Goal: Task Accomplishment & Management: Manage account settings

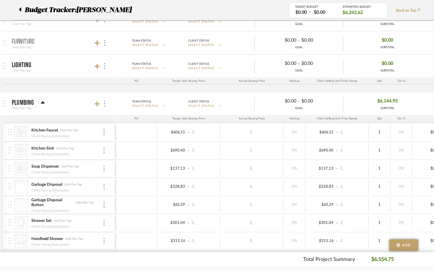
scroll to position [233, 0]
click at [97, 66] on icon at bounding box center [97, 66] width 5 height 5
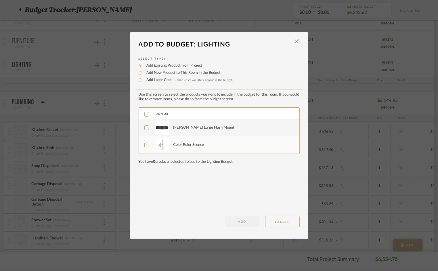
click at [146, 126] on div at bounding box center [146, 128] width 5 height 5
click at [146, 139] on label "Color Ruler Sconce" at bounding box center [218, 145] width 148 height 14
click at [235, 221] on button "ADD" at bounding box center [242, 221] width 34 height 11
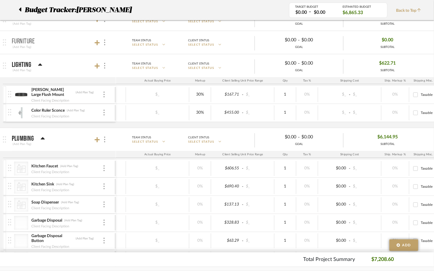
click at [339, 119] on div "$_ - $_" at bounding box center [349, 112] width 63 height 15
type input "0"
click at [337, 118] on div "$0.00 - $_" at bounding box center [349, 112] width 63 height 15
type input "30"
click at [212, 118] on div "$455.00 - $_" at bounding box center [242, 112] width 63 height 15
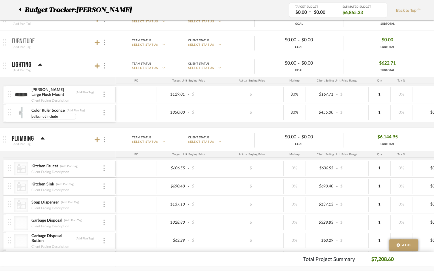
type input "bulbs not included"
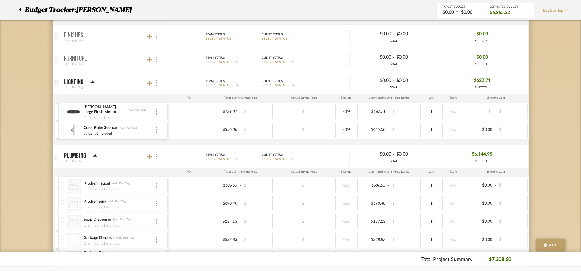
scroll to position [210, 0]
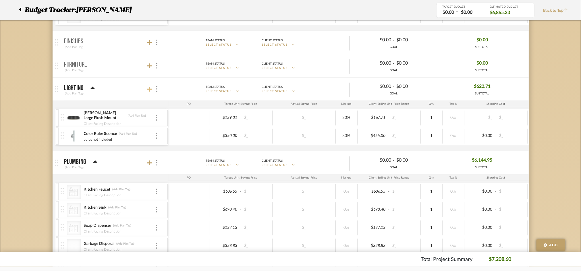
click at [148, 89] on icon at bounding box center [149, 89] width 5 height 5
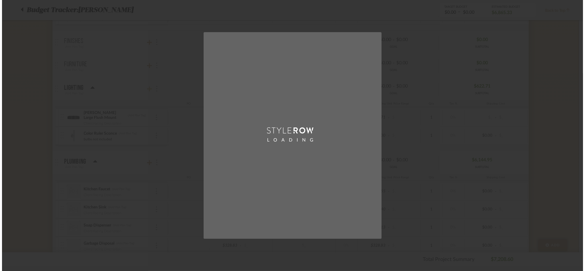
scroll to position [0, 0]
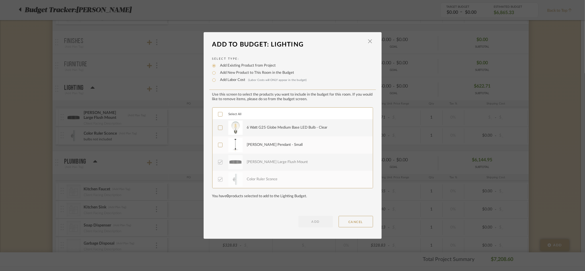
click at [220, 113] on icon at bounding box center [220, 114] width 4 height 3
click at [303, 217] on button "ADD" at bounding box center [316, 221] width 34 height 11
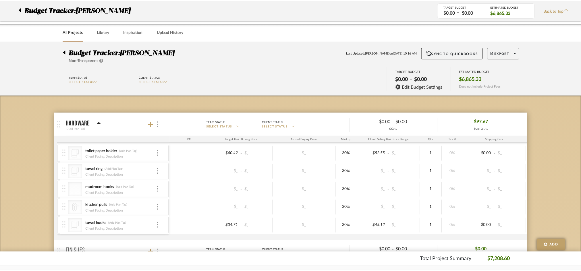
scroll to position [210, 0]
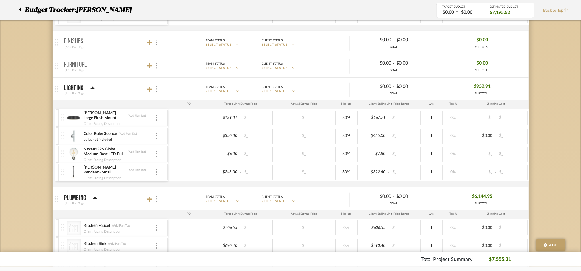
click at [153, 169] on div "[PERSON_NAME] Pendant - Small (Add Plan Tag)" at bounding box center [120, 170] width 72 height 10
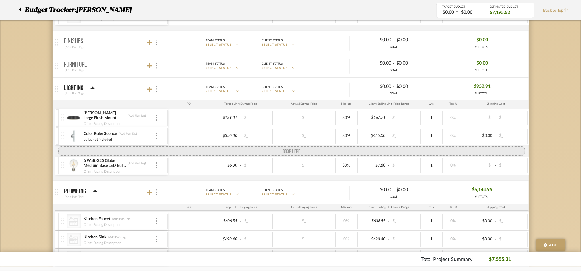
drag, startPoint x: 66, startPoint y: 172, endPoint x: 66, endPoint y: 153, distance: 19.3
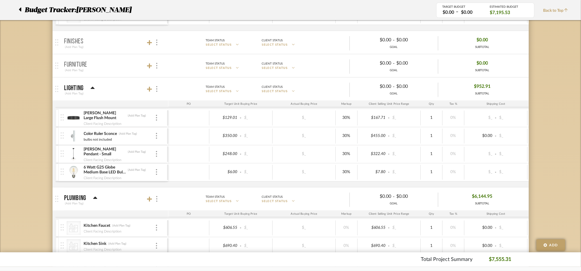
click at [160, 175] on div "6 Watt G25 Globe Medium Base LED Bulb - Clear (Add Plan Tag) Client Facing Desc…" at bounding box center [114, 173] width 107 height 18
click at [156, 173] on img at bounding box center [156, 172] width 1 height 6
click at [166, 197] on span "Add Associated Product or Labor" at bounding box center [181, 200] width 43 height 10
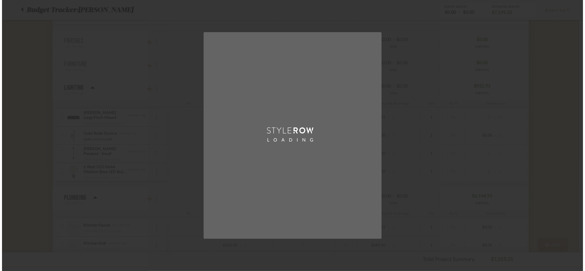
scroll to position [0, 0]
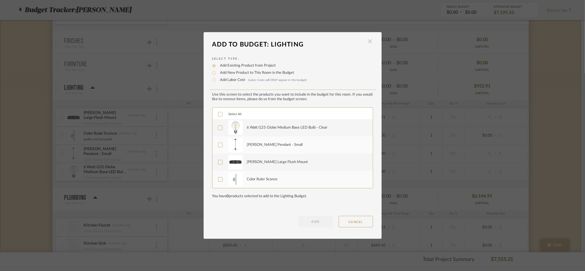
click at [365, 42] on span "button" at bounding box center [370, 41] width 11 height 11
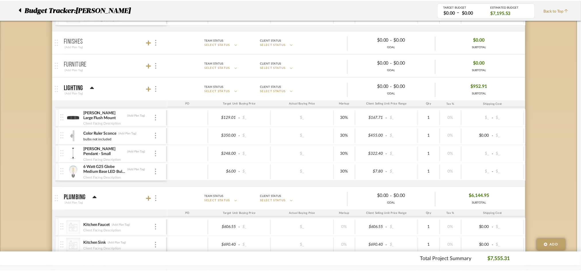
scroll to position [210, 0]
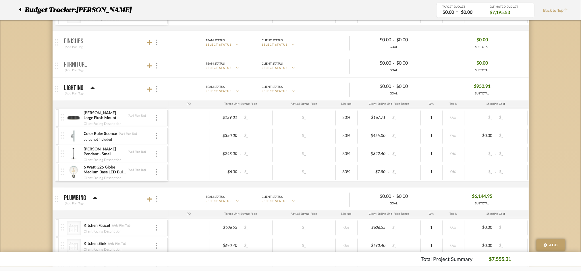
click at [156, 153] on img at bounding box center [156, 154] width 1 height 6
click at [164, 165] on icon at bounding box center [162, 166] width 5 height 5
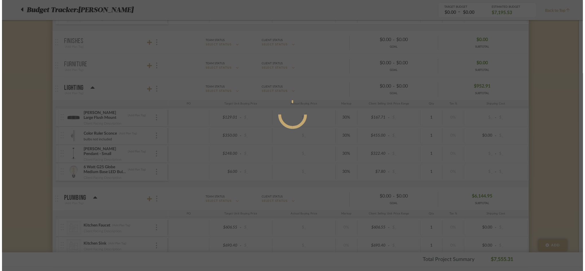
scroll to position [0, 0]
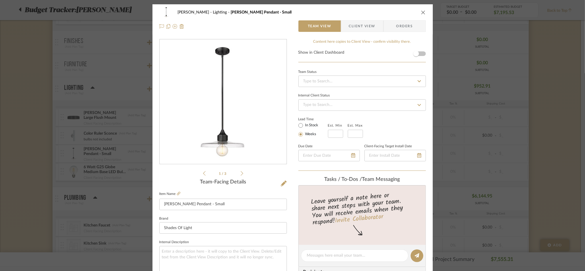
click at [421, 11] on icon "close" at bounding box center [423, 12] width 5 height 5
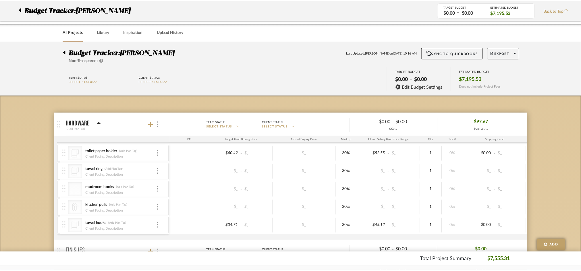
scroll to position [210, 0]
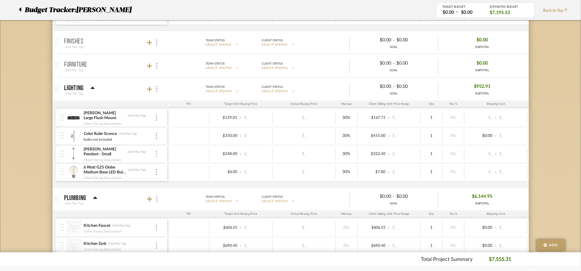
click at [157, 154] on div at bounding box center [156, 154] width 3 height 6
click at [170, 179] on span "Add Associated Product or Labor" at bounding box center [184, 182] width 35 height 10
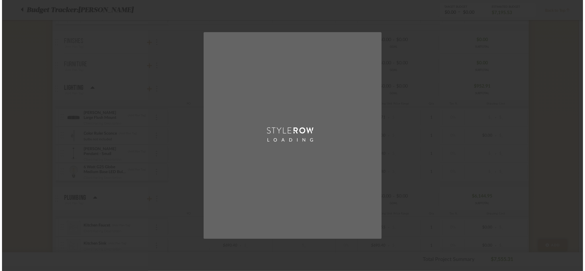
scroll to position [0, 0]
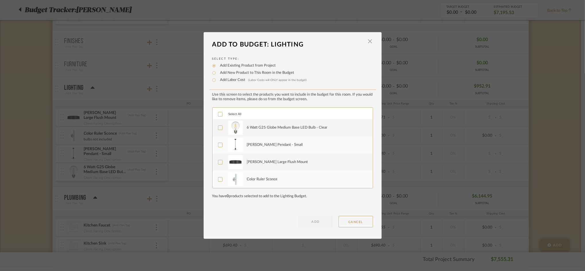
click at [240, 124] on img at bounding box center [235, 128] width 14 height 14
click at [310, 221] on button "ADD" at bounding box center [316, 221] width 34 height 11
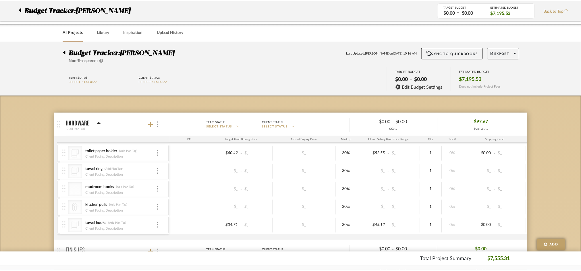
scroll to position [210, 0]
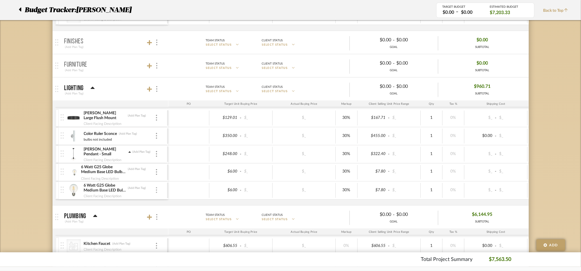
click at [156, 189] on img at bounding box center [156, 190] width 1 height 6
click at [172, 236] on span "Remove Item" at bounding box center [185, 233] width 36 height 5
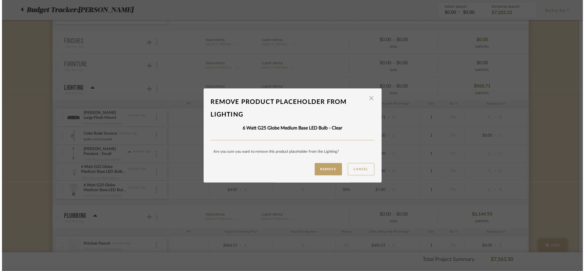
scroll to position [0, 0]
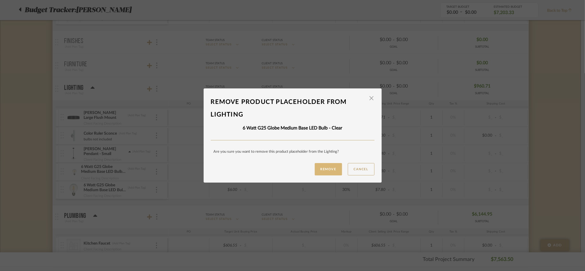
click at [315, 171] on button "Remove" at bounding box center [328, 169] width 27 height 12
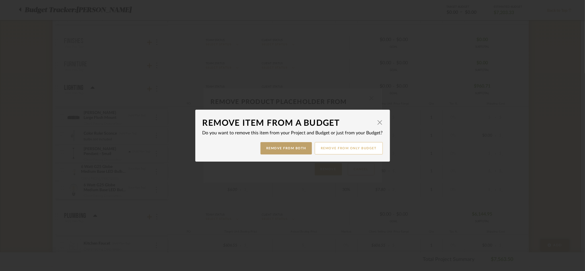
click at [315, 149] on button "Remove from only Budget" at bounding box center [349, 148] width 68 height 12
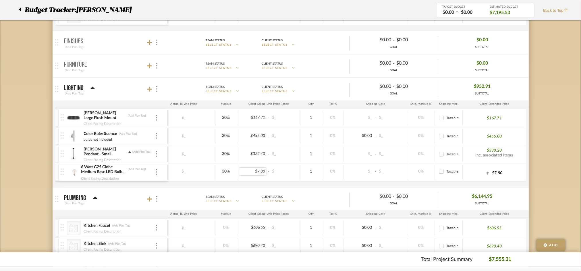
scroll to position [0, 112]
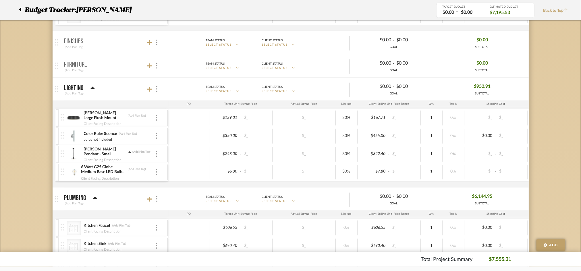
click at [128, 151] on icon at bounding box center [129, 152] width 3 height 4
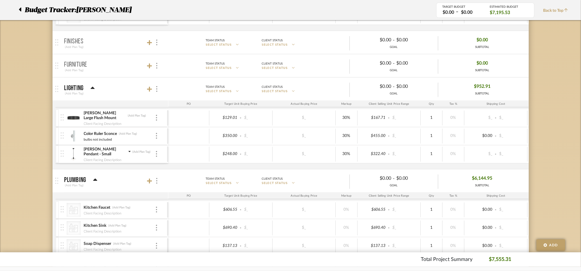
click at [128, 151] on icon at bounding box center [129, 151] width 2 height 1
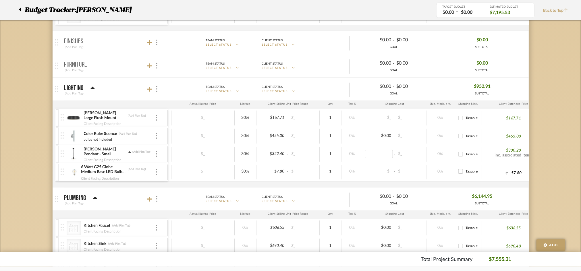
type input "39.00"
click at [128, 153] on icon at bounding box center [129, 151] width 2 height 1
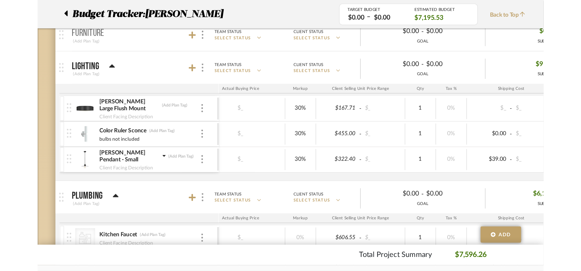
scroll to position [195, 0]
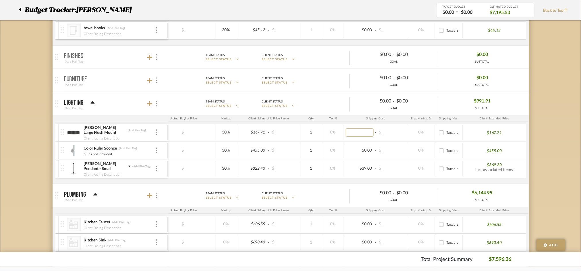
type input "0"
click at [344, 143] on div "$350.00 - $_ $_ 30% $455.00 - $_ 1 0% $0.00 - $_ 0% Taxable $455.00" at bounding box center [287, 151] width 478 height 18
click at [156, 130] on img at bounding box center [156, 133] width 1 height 6
click at [165, 160] on span "Add Associated Product or Labor" at bounding box center [181, 160] width 43 height 10
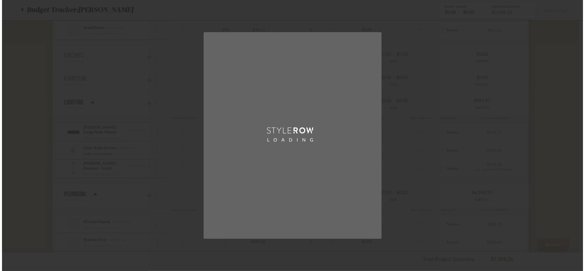
scroll to position [0, 0]
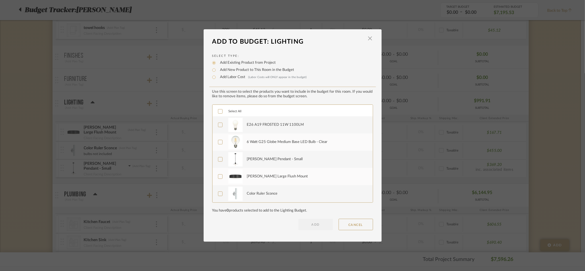
click at [237, 126] on img at bounding box center [235, 125] width 14 height 14
click at [299, 222] on button "ADD" at bounding box center [316, 224] width 34 height 11
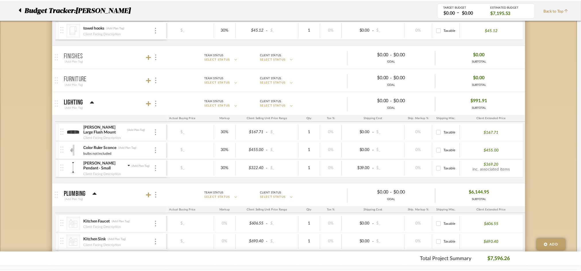
scroll to position [195, 0]
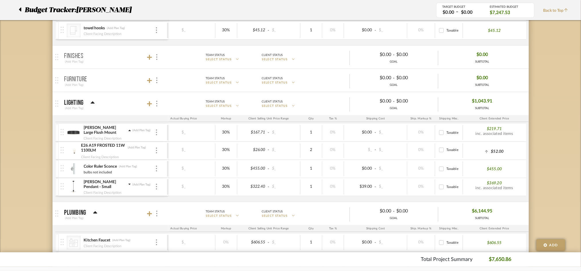
click at [131, 131] on icon at bounding box center [129, 131] width 3 height 4
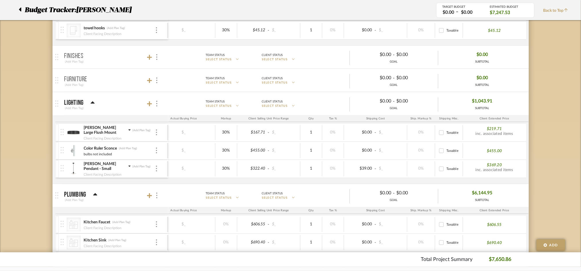
click at [129, 134] on div "[PERSON_NAME] Large Flush Mount (Add Plan Tag)" at bounding box center [120, 130] width 72 height 10
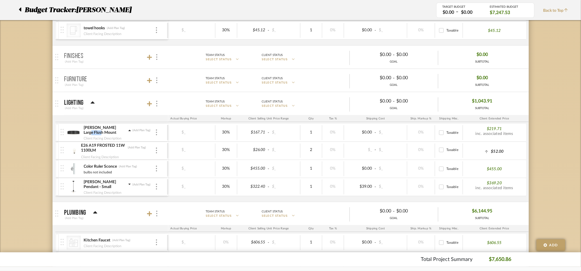
click at [127, 130] on div "[PERSON_NAME] Large Flush Mount (Add Plan Tag)" at bounding box center [120, 130] width 72 height 10
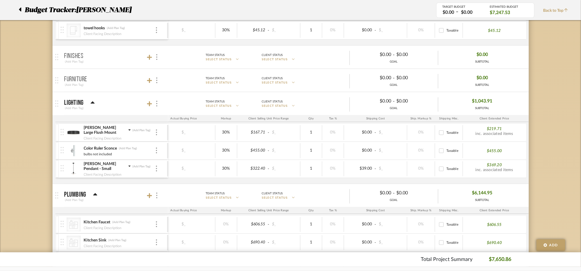
click at [134, 107] on mat-panel-title "Lighting (Add Plan Tag)" at bounding box center [114, 104] width 101 height 14
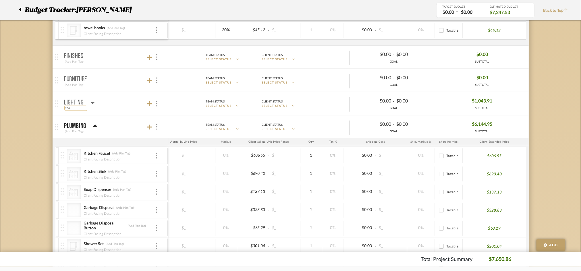
type input "9/4 EM"
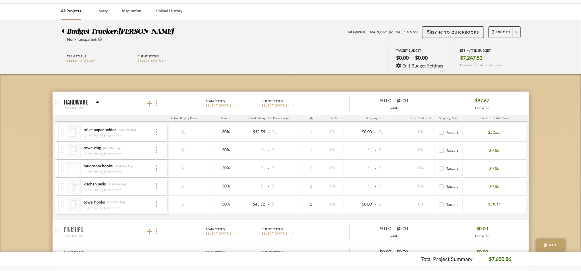
scroll to position [4, 0]
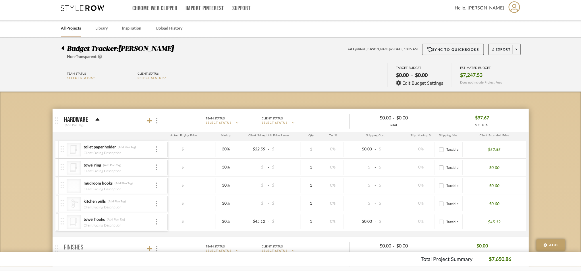
click at [122, 117] on mat-panel-title "Hardware (Add Plan Tag)" at bounding box center [114, 121] width 101 height 14
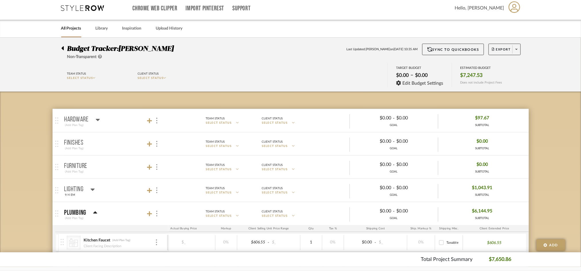
click at [122, 117] on mat-panel-title "Hardware (Add Plan Tag)" at bounding box center [114, 121] width 101 height 14
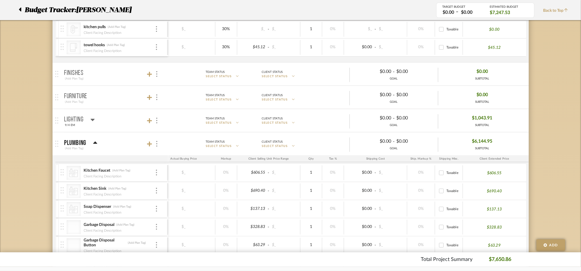
scroll to position [201, 0]
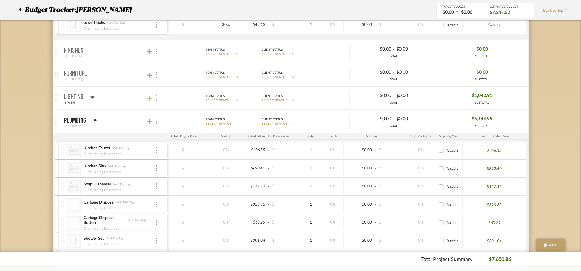
click at [152, 100] on icon at bounding box center [149, 99] width 5 height 6
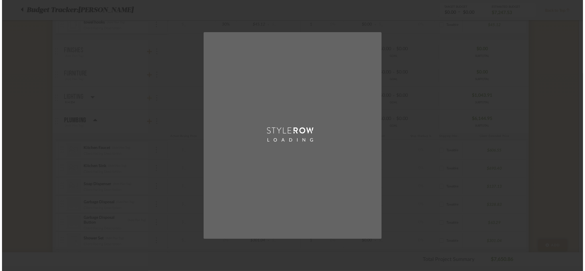
scroll to position [0, 0]
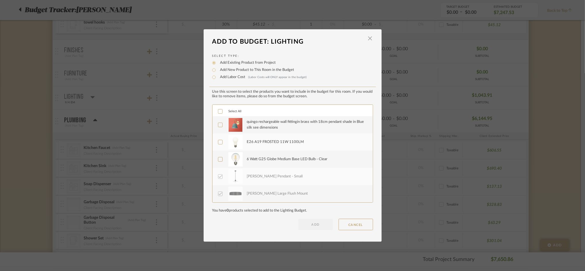
click at [228, 128] on div at bounding box center [235, 125] width 15 height 14
click at [310, 221] on button "ADD" at bounding box center [316, 224] width 34 height 11
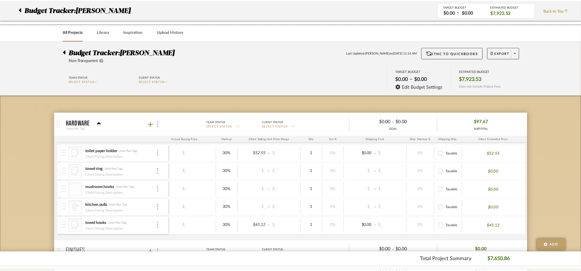
scroll to position [201, 0]
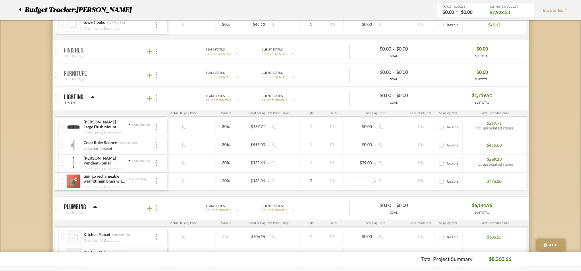
type input "0"
click at [366, 187] on div "$0.00 - $_" at bounding box center [375, 181] width 63 height 15
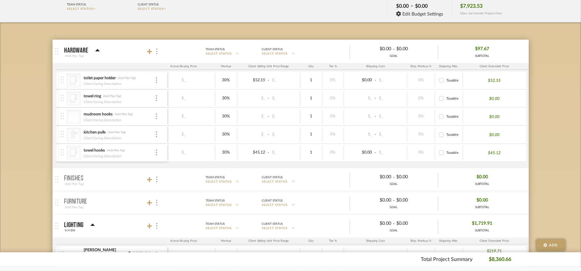
scroll to position [76, 0]
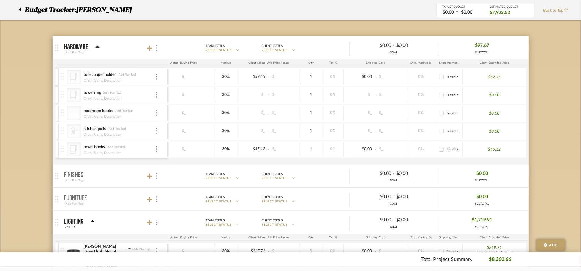
click at [146, 46] on mat-panel-title "Hardware (Add Plan Tag)" at bounding box center [114, 48] width 101 height 14
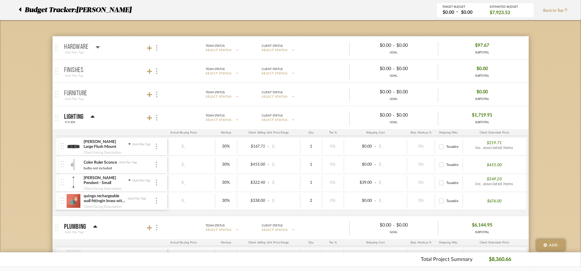
click at [146, 46] on mat-panel-title "Hardware (Add Plan Tag)" at bounding box center [114, 48] width 101 height 14
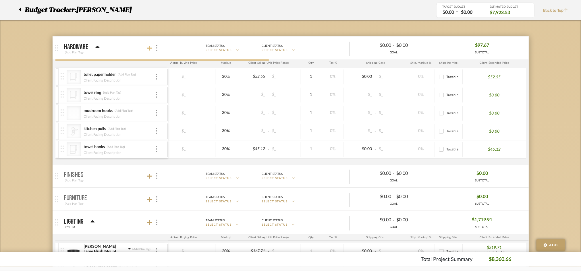
click at [150, 46] on icon at bounding box center [149, 48] width 5 height 5
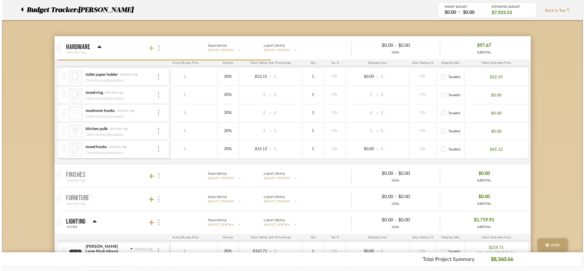
scroll to position [0, 0]
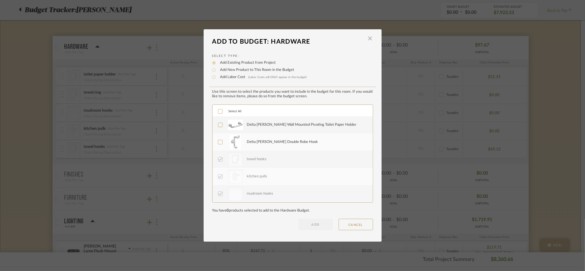
click at [241, 126] on div at bounding box center [235, 125] width 15 height 14
click at [244, 137] on label "Delta [PERSON_NAME] Double Robe Hook" at bounding box center [292, 142] width 148 height 14
click at [313, 227] on button "ADD" at bounding box center [316, 224] width 34 height 11
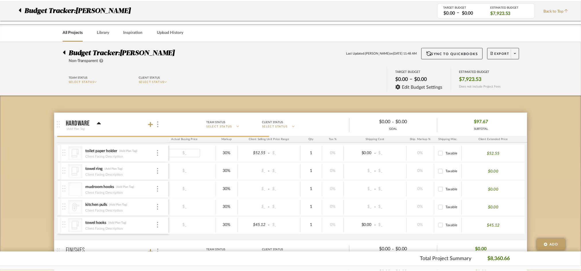
scroll to position [76, 0]
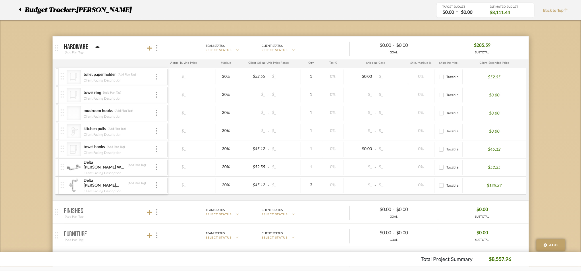
click at [156, 78] on img at bounding box center [156, 77] width 1 height 6
click at [168, 124] on button "Remove Item" at bounding box center [181, 120] width 52 height 14
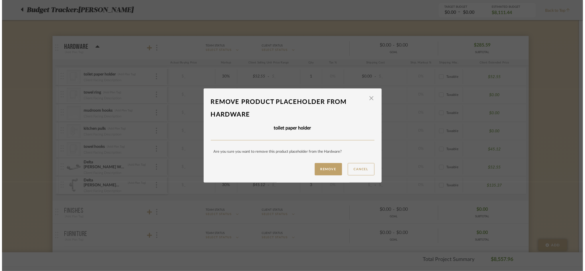
scroll to position [0, 0]
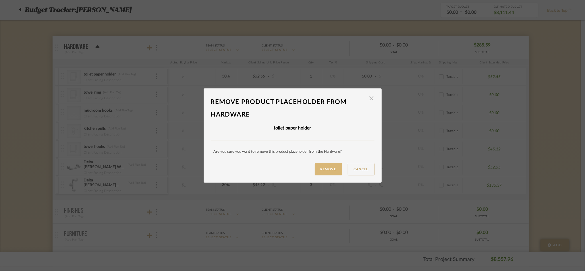
click at [327, 170] on button "Remove" at bounding box center [328, 169] width 27 height 12
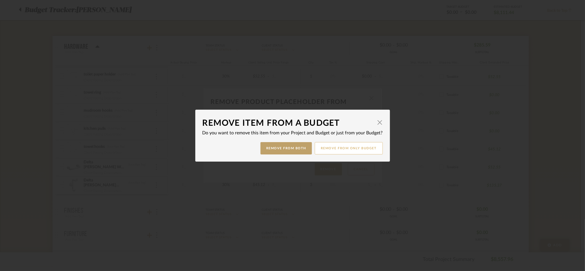
click at [320, 145] on button "Remove from only Budget" at bounding box center [349, 148] width 68 height 12
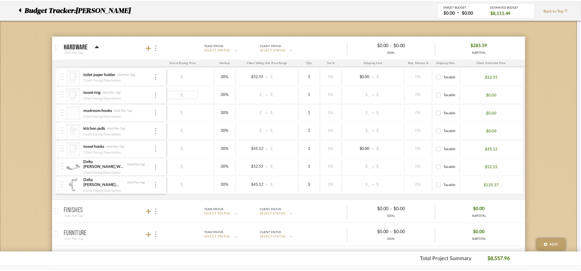
scroll to position [76, 0]
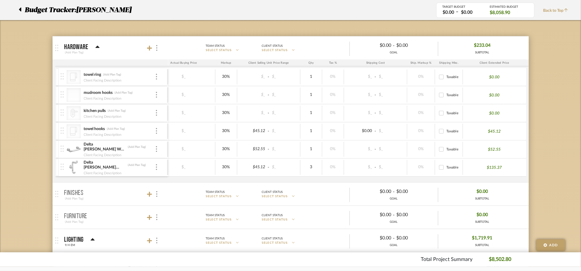
click at [154, 132] on div "Client Facing Description" at bounding box center [120, 134] width 72 height 5
click at [157, 134] on img at bounding box center [156, 131] width 1 height 6
click at [169, 172] on span "Remove Item" at bounding box center [185, 174] width 36 height 5
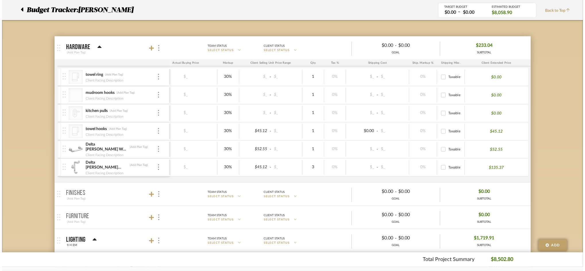
scroll to position [0, 0]
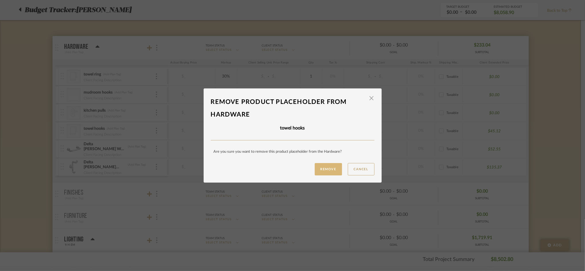
click at [325, 165] on button "Remove" at bounding box center [328, 169] width 27 height 12
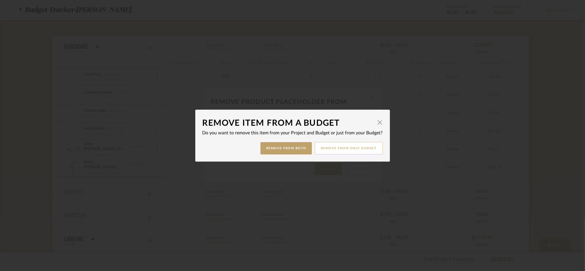
click at [347, 149] on button "Remove from only Budget" at bounding box center [349, 148] width 68 height 12
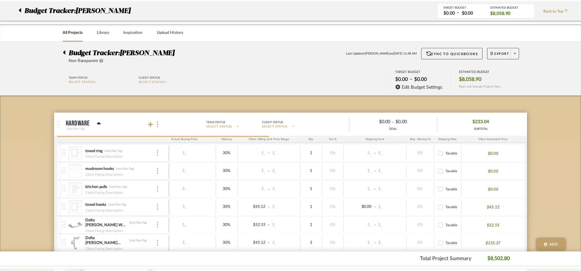
scroll to position [76, 0]
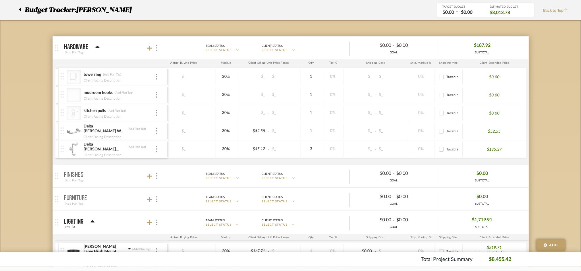
click at [145, 47] on mat-panel-title "Hardware (Add Plan Tag)" at bounding box center [114, 48] width 101 height 14
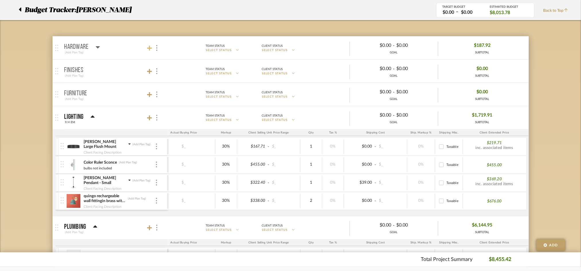
click at [149, 47] on icon at bounding box center [149, 48] width 5 height 6
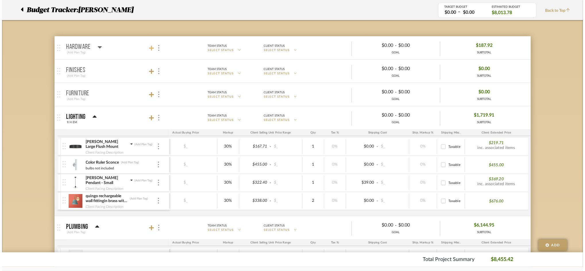
scroll to position [0, 0]
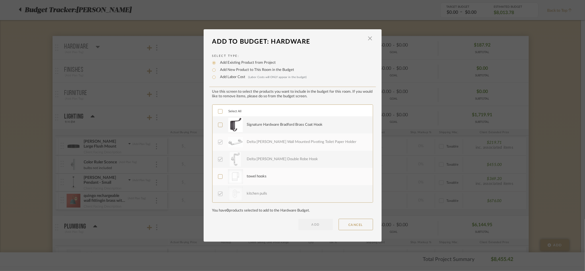
click at [242, 68] on label "Add New Product to This Room in the Budget" at bounding box center [256, 70] width 77 height 6
click at [218, 68] on input "Add New Product to This Room in the Budget" at bounding box center [214, 70] width 7 height 7
radio input "true"
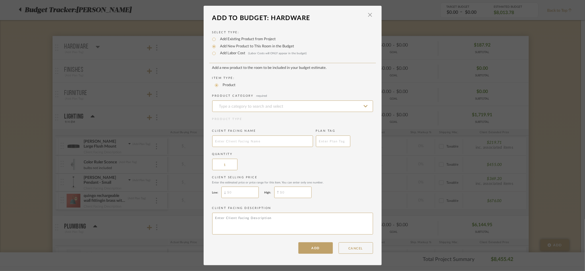
click at [240, 41] on label "Add Existing Product from Project" at bounding box center [247, 39] width 59 height 6
click at [218, 41] on input "Add Existing Product from Project" at bounding box center [214, 39] width 7 height 7
radio input "true"
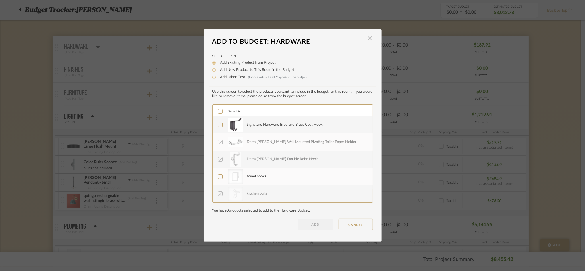
click at [256, 131] on div "Signature Hardware Bradford Brass Coat Hook" at bounding box center [306, 125] width 119 height 14
click at [306, 226] on button "ADD" at bounding box center [316, 224] width 34 height 11
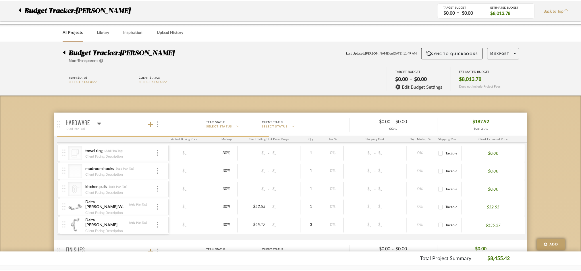
scroll to position [76, 0]
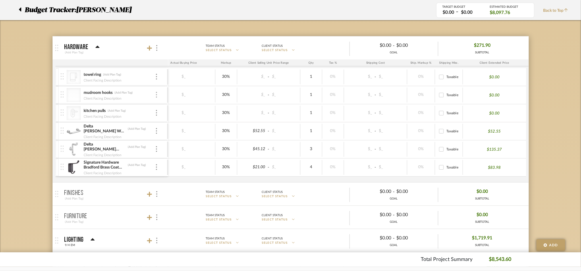
click at [156, 95] on img at bounding box center [156, 95] width 1 height 6
click at [169, 137] on span "Remove Item" at bounding box center [185, 137] width 36 height 5
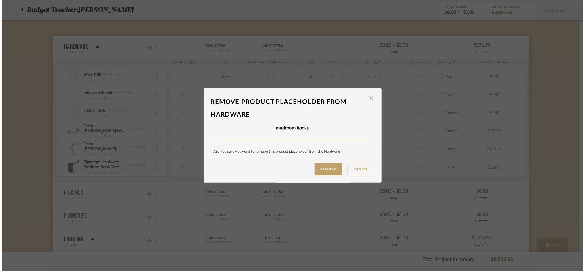
scroll to position [0, 0]
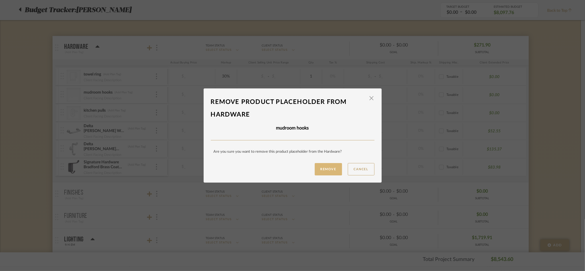
click at [319, 164] on button "Remove" at bounding box center [328, 169] width 27 height 12
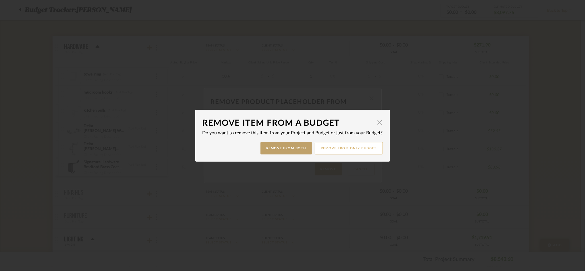
click at [339, 149] on button "Remove from only Budget" at bounding box center [349, 148] width 68 height 12
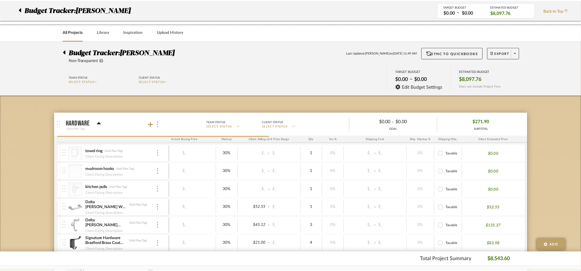
scroll to position [76, 0]
